Goal: Information Seeking & Learning: Learn about a topic

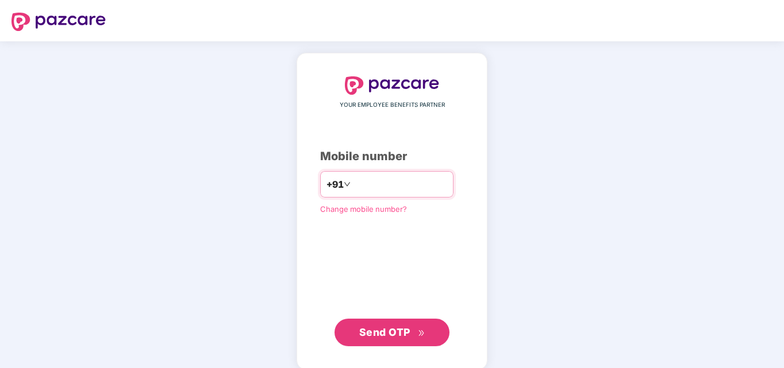
type input "**********"
click at [386, 331] on span "Send OTP" at bounding box center [384, 332] width 51 height 12
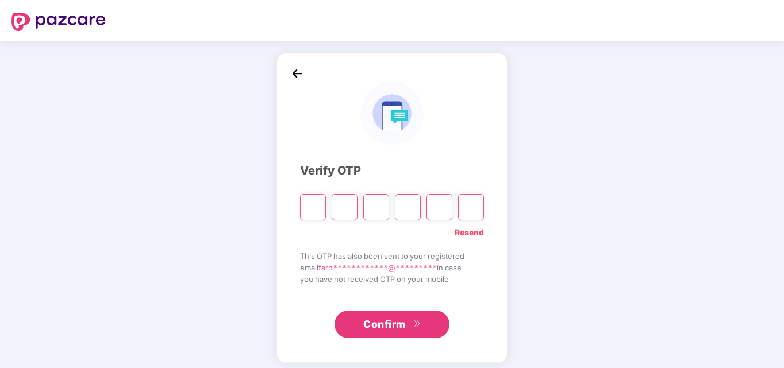
type input "*"
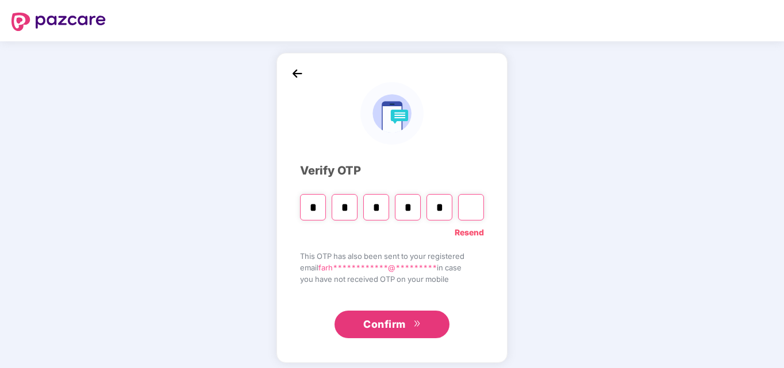
type input "*"
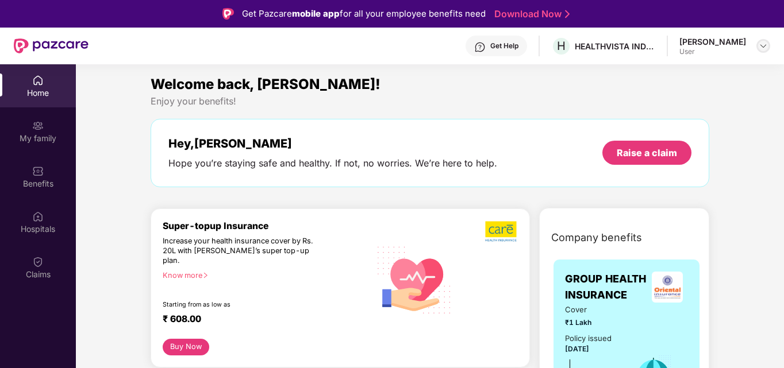
click at [762, 49] on img at bounding box center [763, 45] width 9 height 9
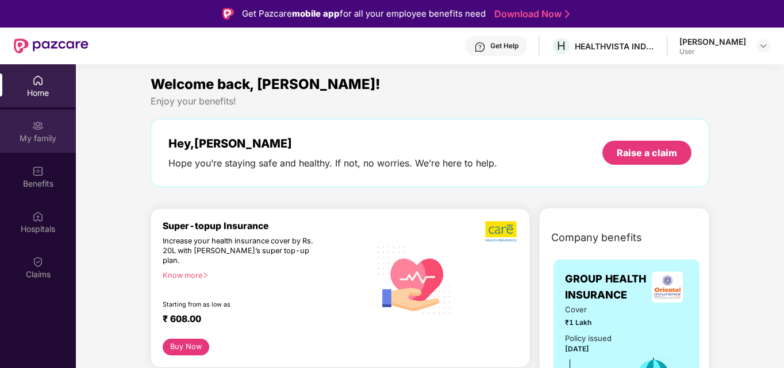
click at [45, 145] on div "My family" at bounding box center [38, 131] width 76 height 43
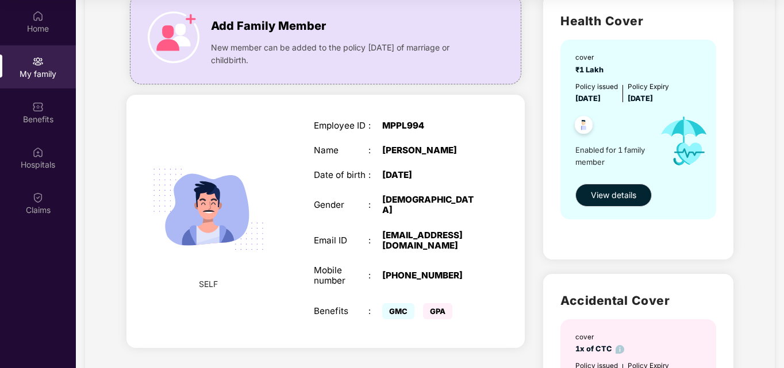
scroll to position [86, 0]
click at [606, 198] on span "View details" at bounding box center [613, 196] width 45 height 13
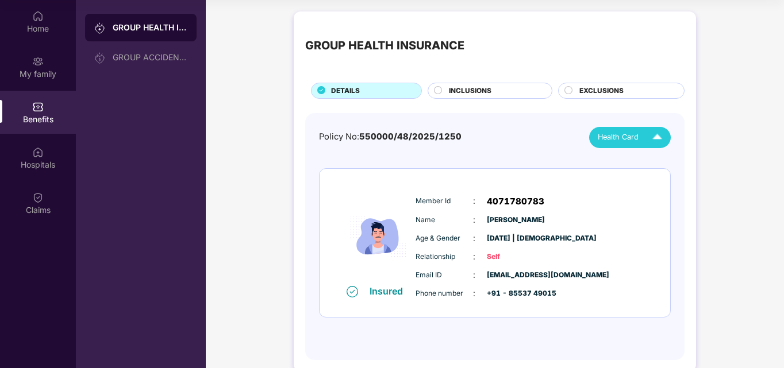
click at [623, 140] on span "Health Card" at bounding box center [618, 137] width 41 height 11
click at [480, 87] on span "INCLUSIONS" at bounding box center [470, 91] width 43 height 11
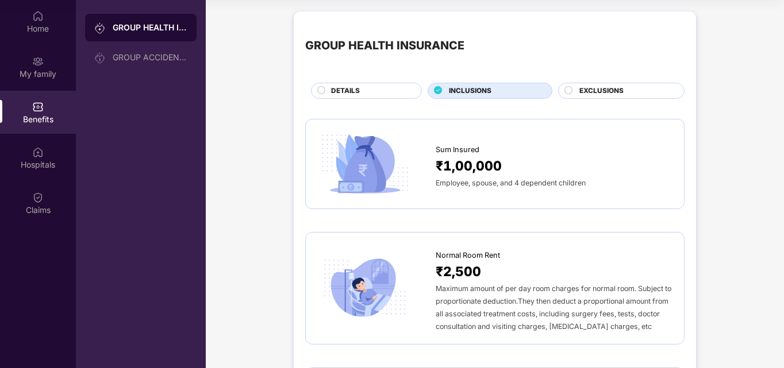
click at [604, 89] on span "EXCLUSIONS" at bounding box center [601, 91] width 44 height 11
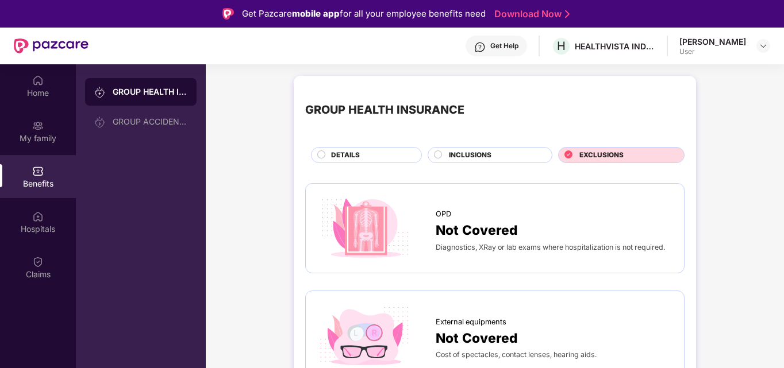
click at [507, 153] on div "INCLUSIONS" at bounding box center [494, 156] width 103 height 13
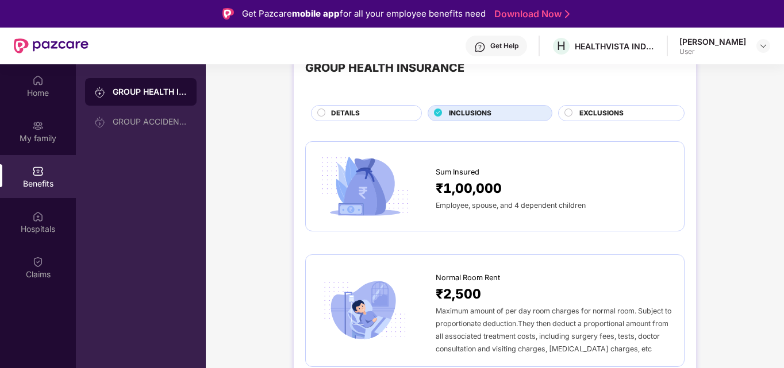
scroll to position [43, 0]
click at [497, 210] on div "Employee, spouse, and 4 dependent children" at bounding box center [554, 204] width 237 height 13
click at [368, 111] on div "DETAILS" at bounding box center [370, 113] width 90 height 13
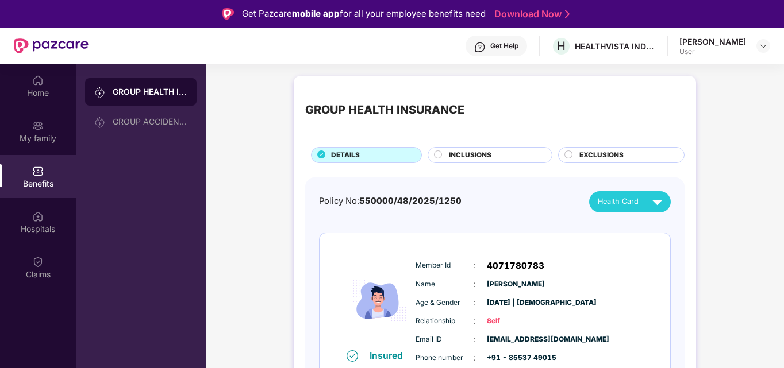
scroll to position [21, 0]
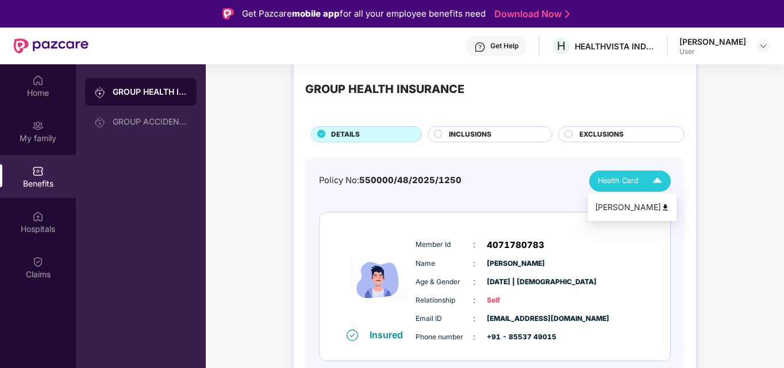
click at [612, 182] on span "Health Card" at bounding box center [618, 180] width 41 height 11
click at [613, 213] on div "[PERSON_NAME]" at bounding box center [632, 207] width 75 height 13
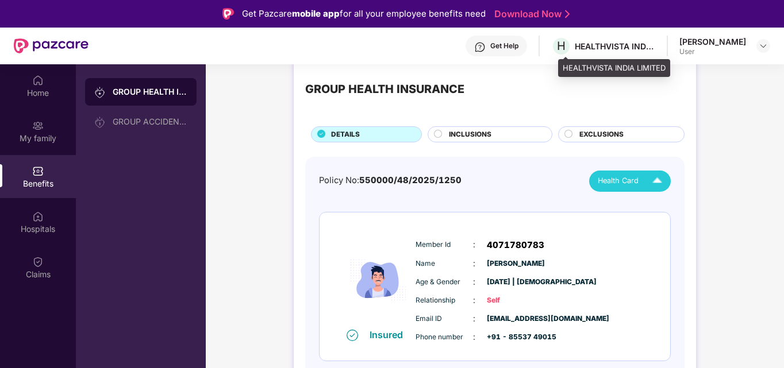
click at [625, 45] on div "HEALTHVISTA INDIA LIMITED" at bounding box center [615, 46] width 80 height 11
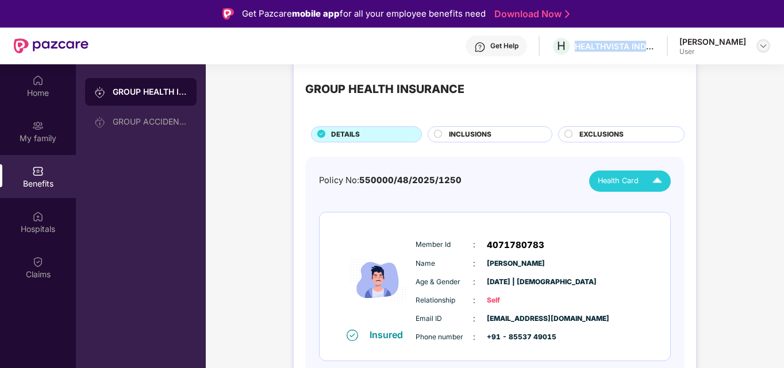
click at [763, 45] on img at bounding box center [763, 45] width 9 height 9
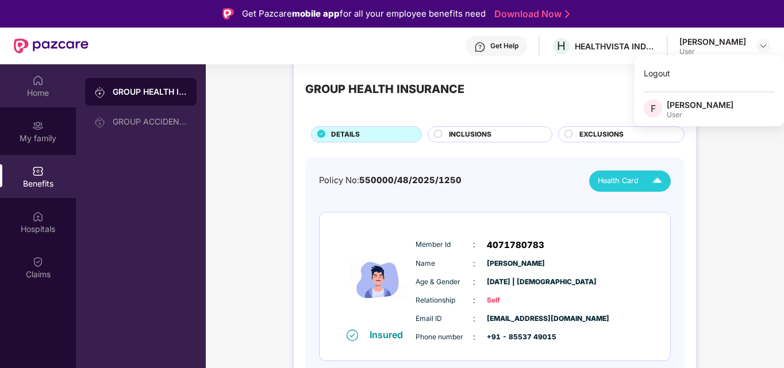
click at [40, 88] on div "Home" at bounding box center [38, 92] width 76 height 11
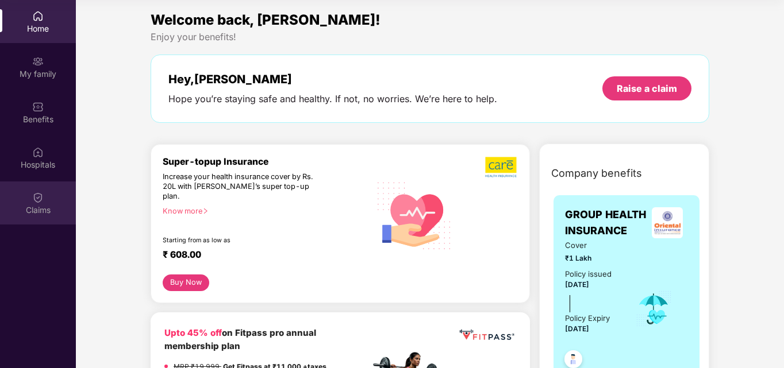
click at [37, 202] on img at bounding box center [37, 197] width 11 height 11
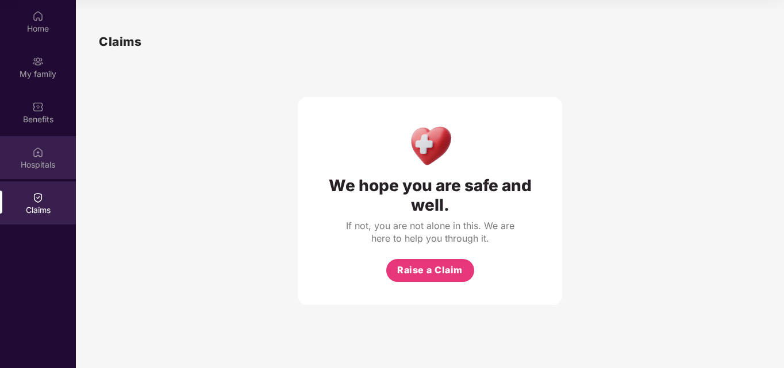
click at [41, 162] on div "Hospitals" at bounding box center [38, 164] width 76 height 11
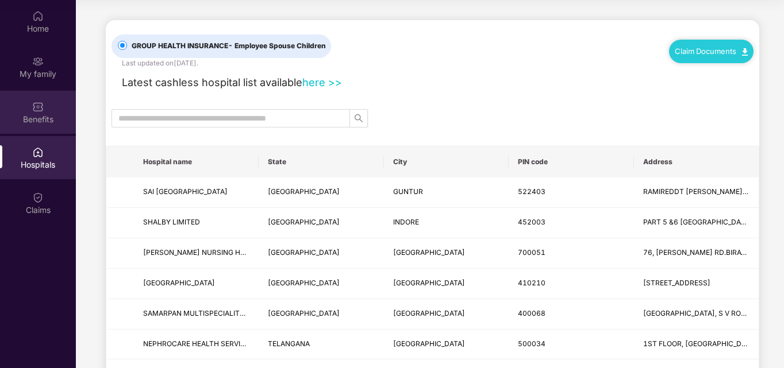
click at [43, 116] on div "Benefits" at bounding box center [38, 119] width 76 height 11
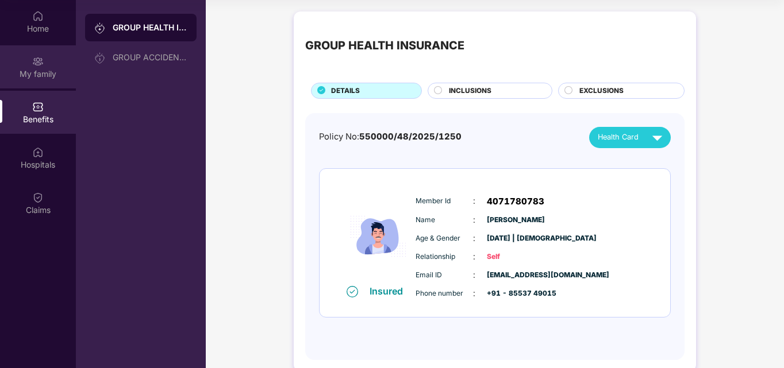
click at [49, 75] on div "My family" at bounding box center [38, 73] width 76 height 11
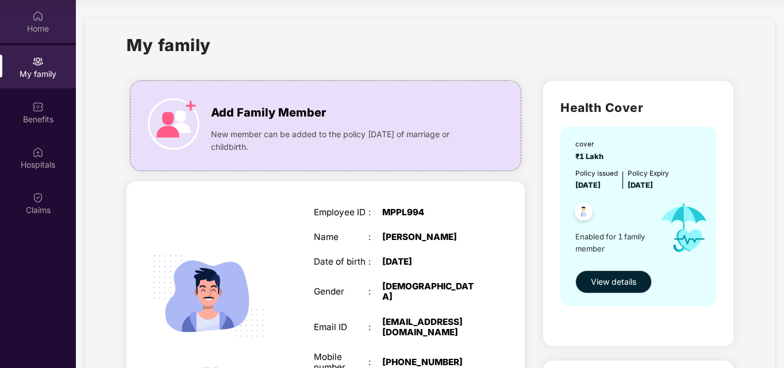
click at [48, 33] on div "Home" at bounding box center [38, 28] width 76 height 11
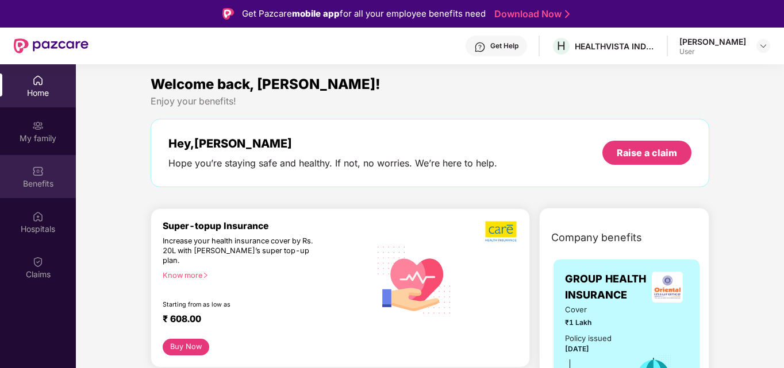
click at [36, 182] on div "Benefits" at bounding box center [38, 183] width 76 height 11
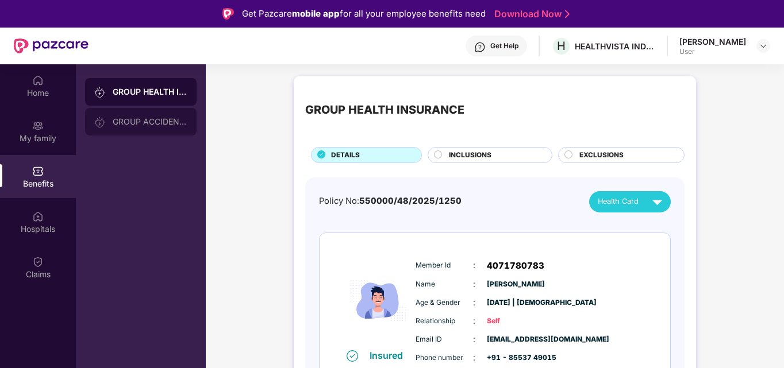
click at [158, 123] on div "GROUP ACCIDENTAL INSURANCE" at bounding box center [150, 121] width 75 height 9
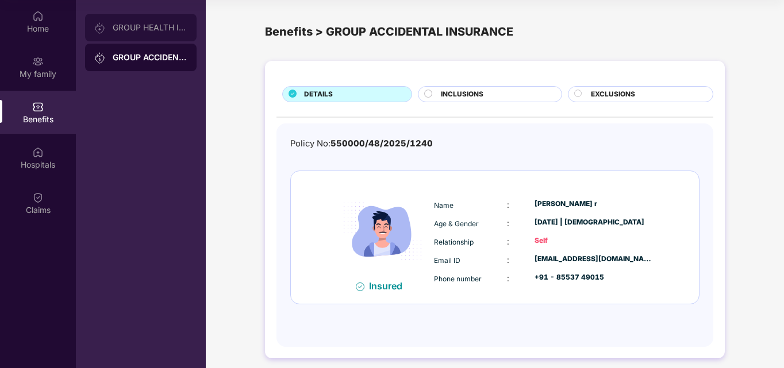
click at [142, 31] on div "GROUP HEALTH INSURANCE" at bounding box center [150, 27] width 75 height 9
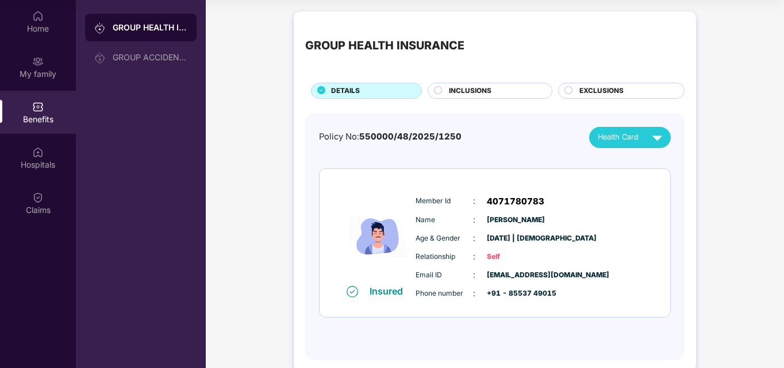
click at [527, 91] on div "INCLUSIONS" at bounding box center [494, 92] width 103 height 13
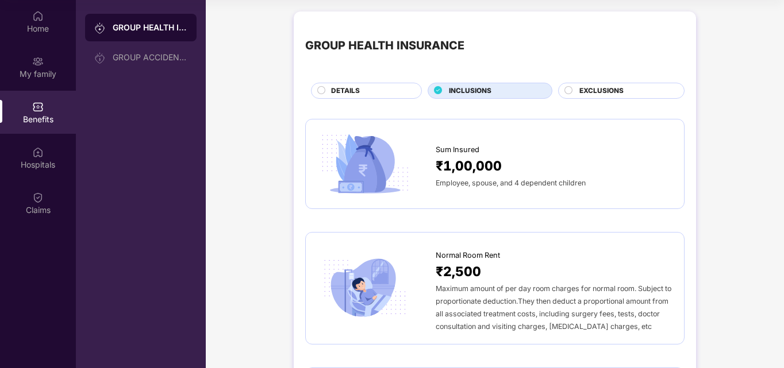
click at [593, 90] on span "EXCLUSIONS" at bounding box center [601, 91] width 44 height 11
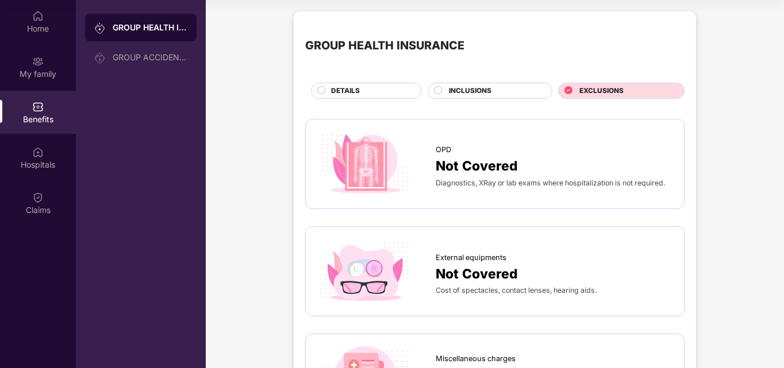
click at [495, 95] on div "INCLUSIONS" at bounding box center [494, 92] width 103 height 13
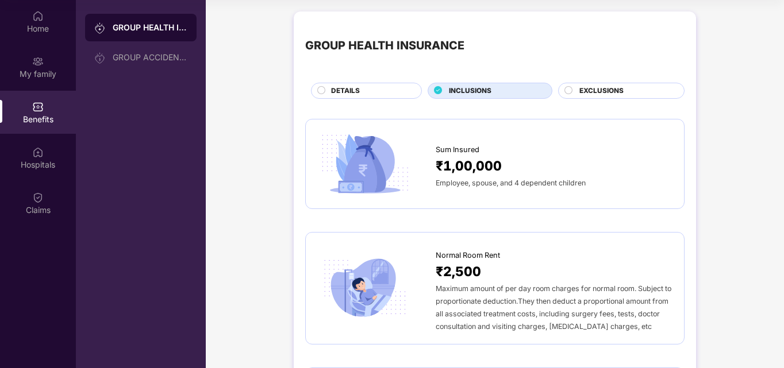
click at [367, 89] on div "DETAILS" at bounding box center [370, 92] width 90 height 13
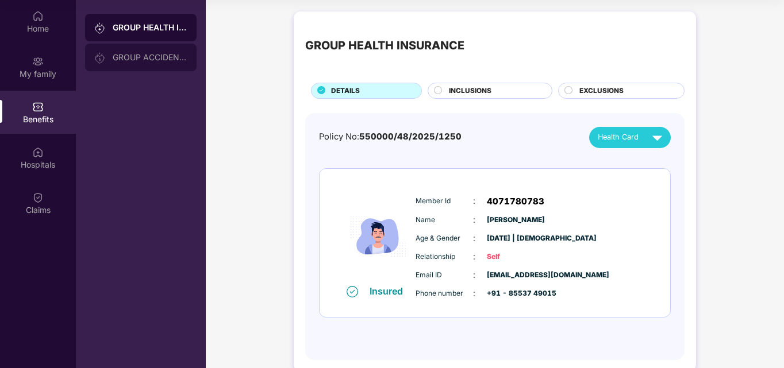
click at [130, 59] on div "GROUP ACCIDENTAL INSURANCE" at bounding box center [150, 57] width 75 height 9
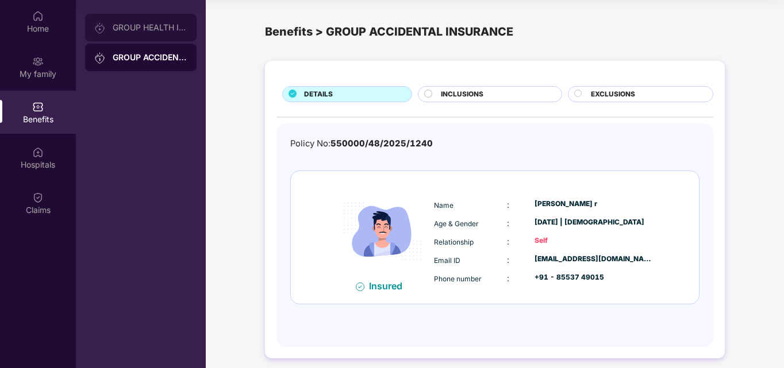
click at [161, 28] on div "GROUP HEALTH INSURANCE" at bounding box center [150, 27] width 75 height 9
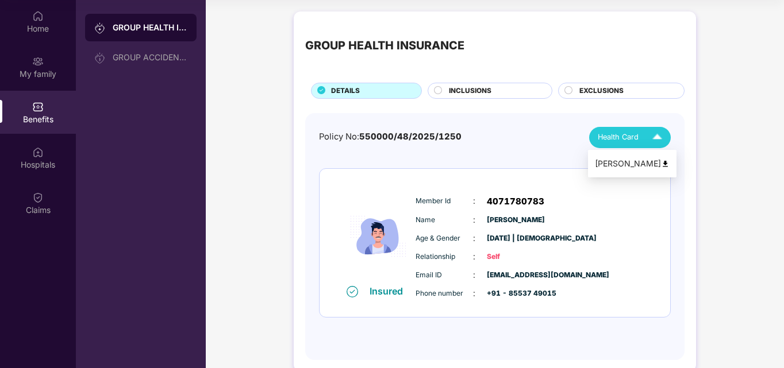
click at [612, 159] on div "[PERSON_NAME]" at bounding box center [632, 164] width 75 height 13
